Goal: Check status: Check status

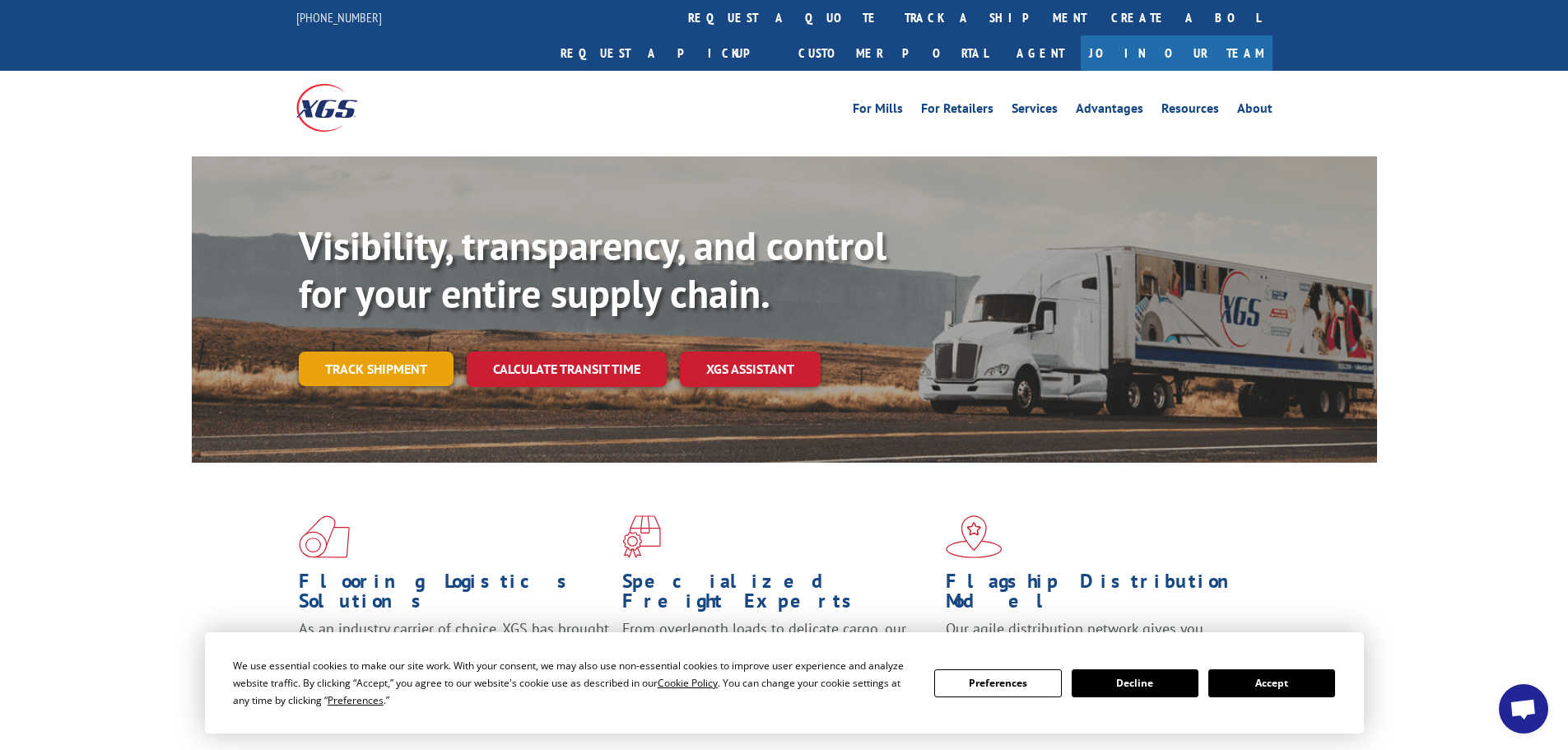
click at [388, 351] on link "Track shipment" at bounding box center [376, 368] width 154 height 34
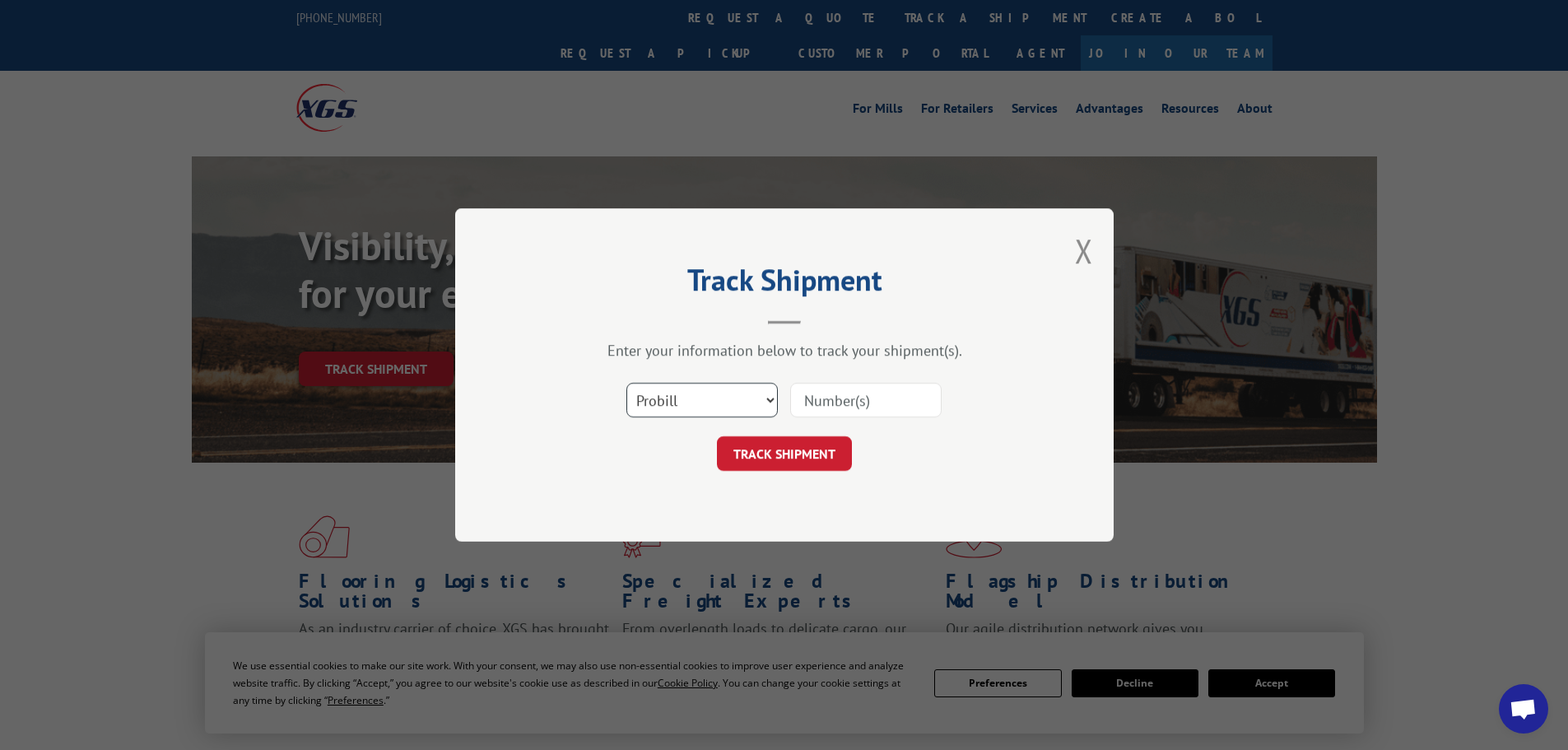
click at [687, 390] on select "Select category... Probill BOL PO" at bounding box center [703, 400] width 152 height 34
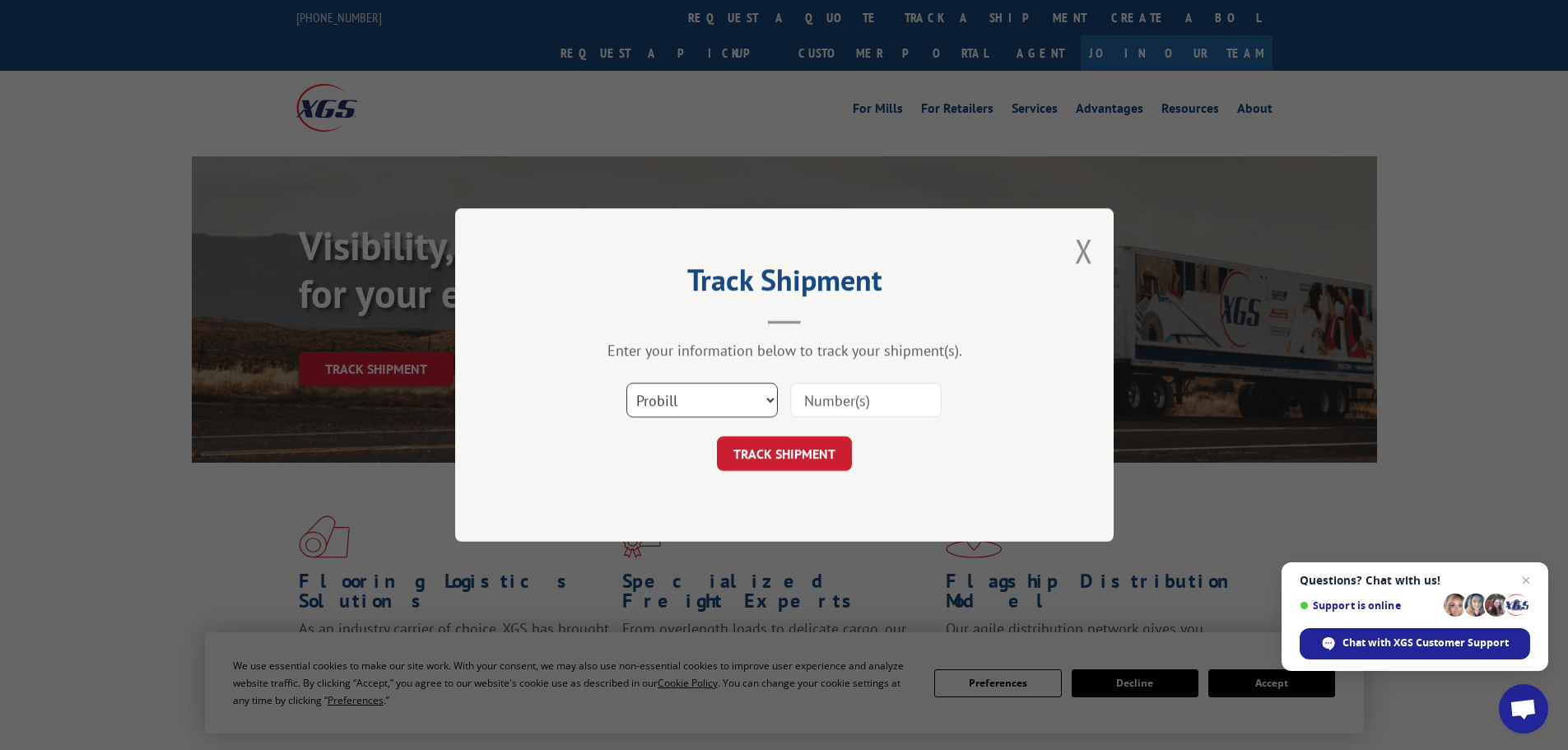
select select "bol"
click at [627, 383] on select "Select category... Probill BOL PO" at bounding box center [703, 400] width 152 height 34
click at [816, 399] on input at bounding box center [866, 400] width 152 height 34
paste input "5594161"
type input "5594161"
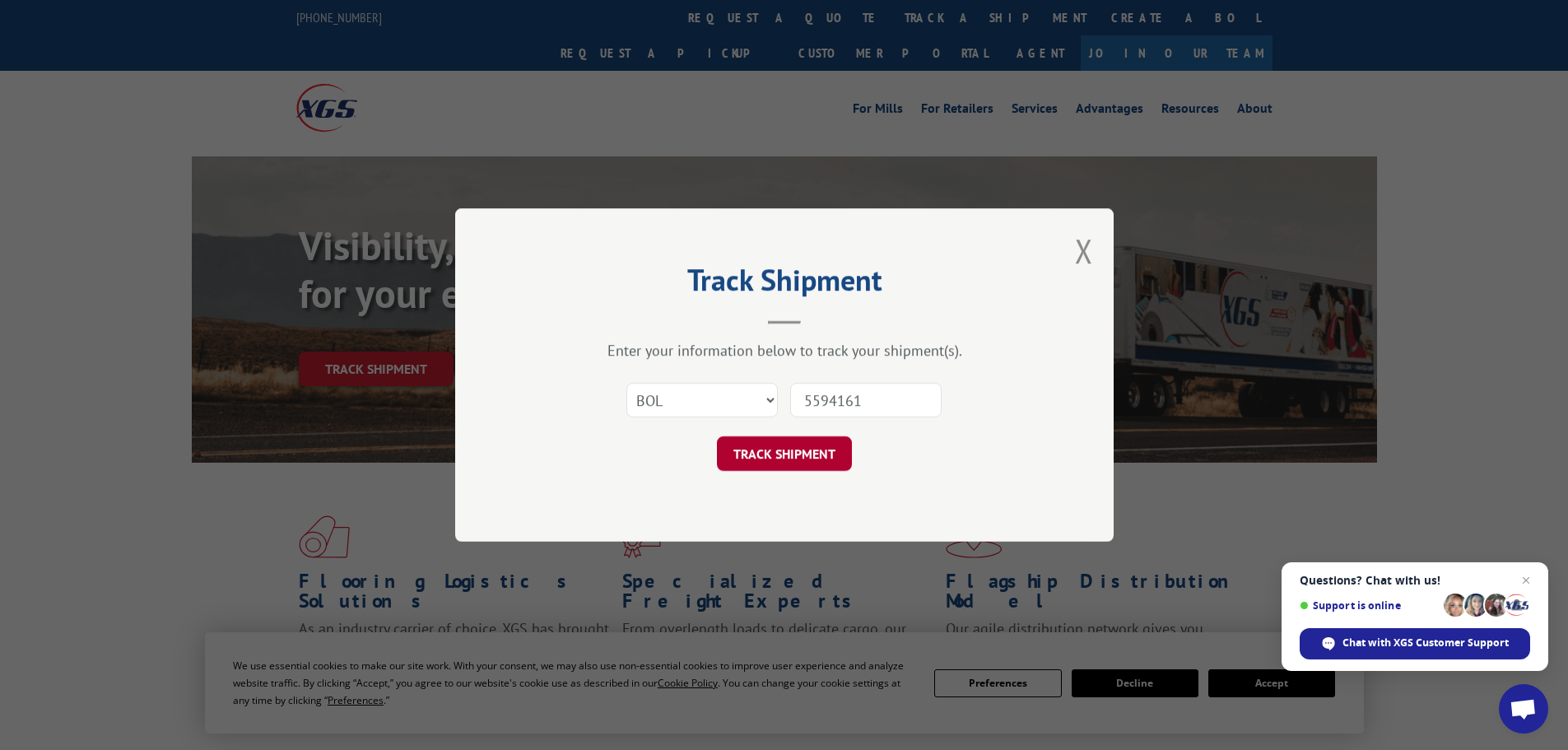
click at [798, 445] on button "TRACK SHIPMENT" at bounding box center [784, 453] width 135 height 34
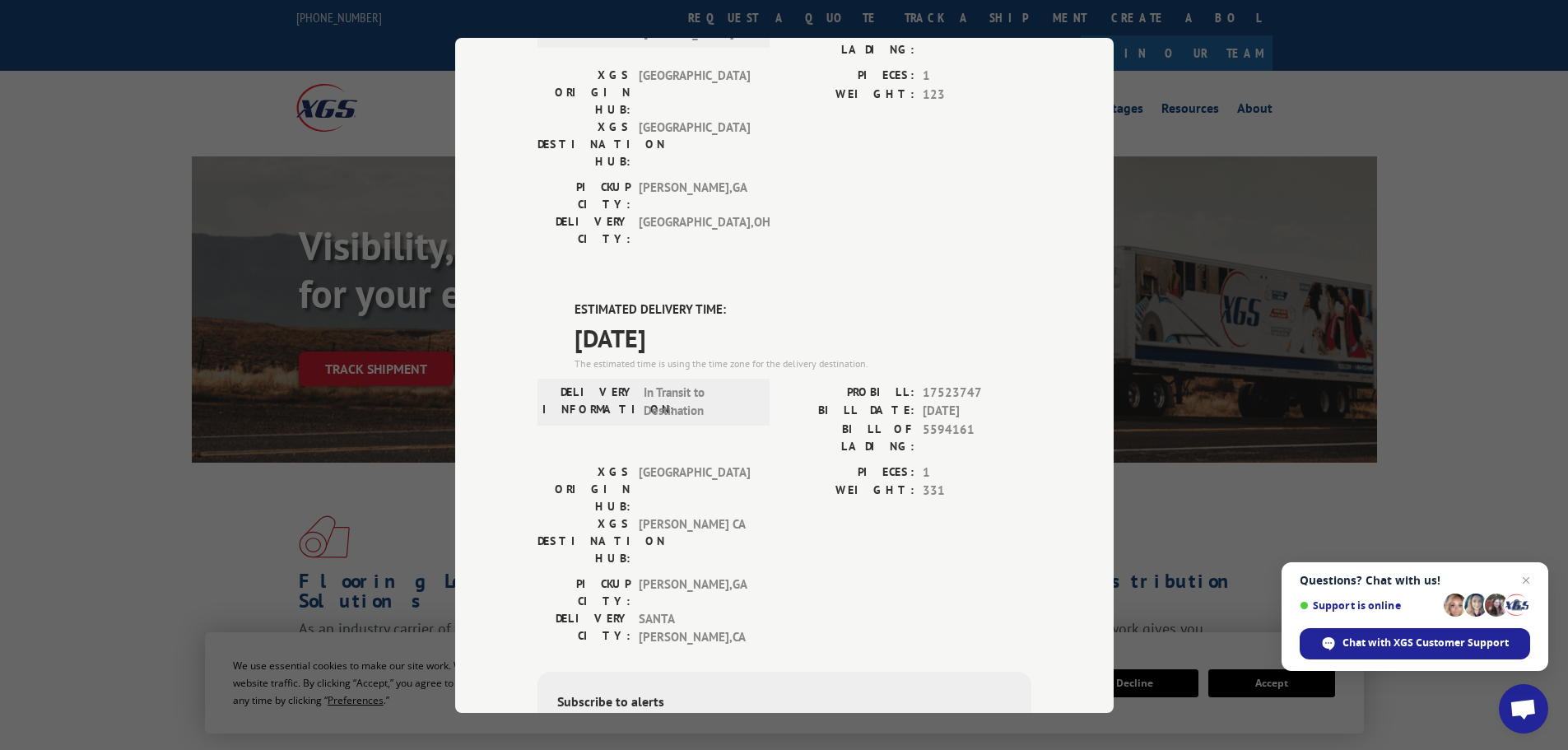
scroll to position [604, 0]
